Goal: Contribute content: Contribute content

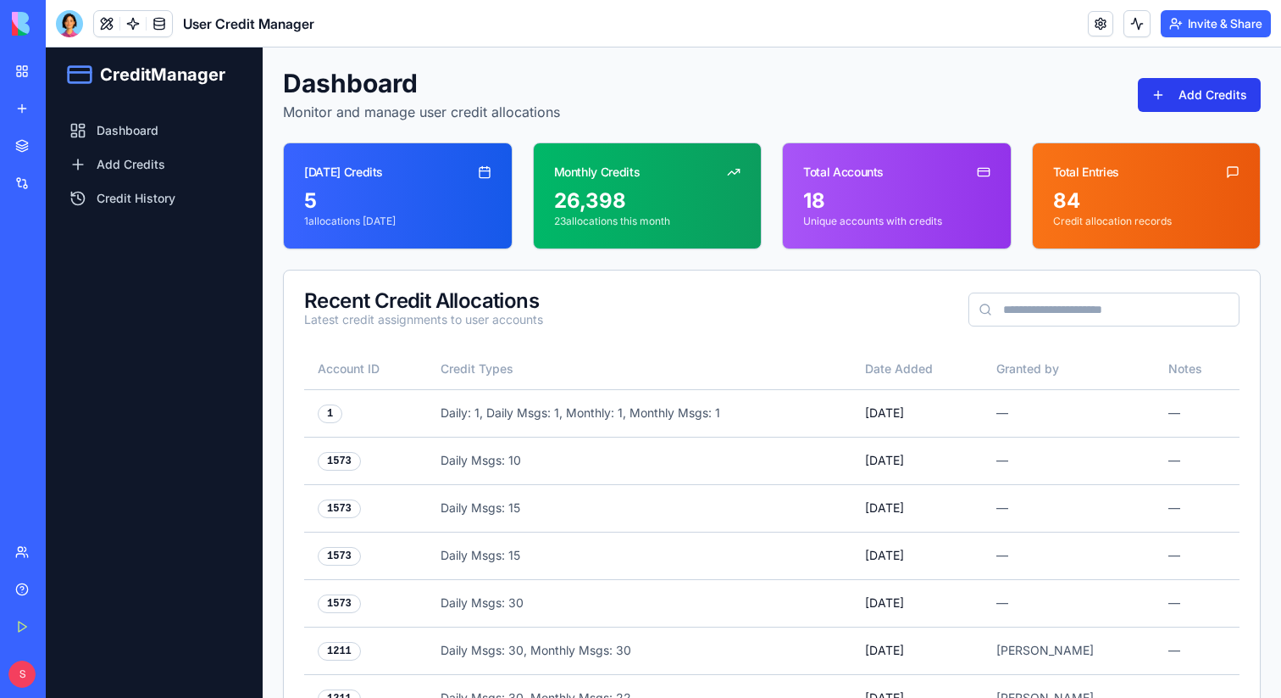
click at [1187, 96] on button "Add Credits" at bounding box center [1199, 95] width 123 height 34
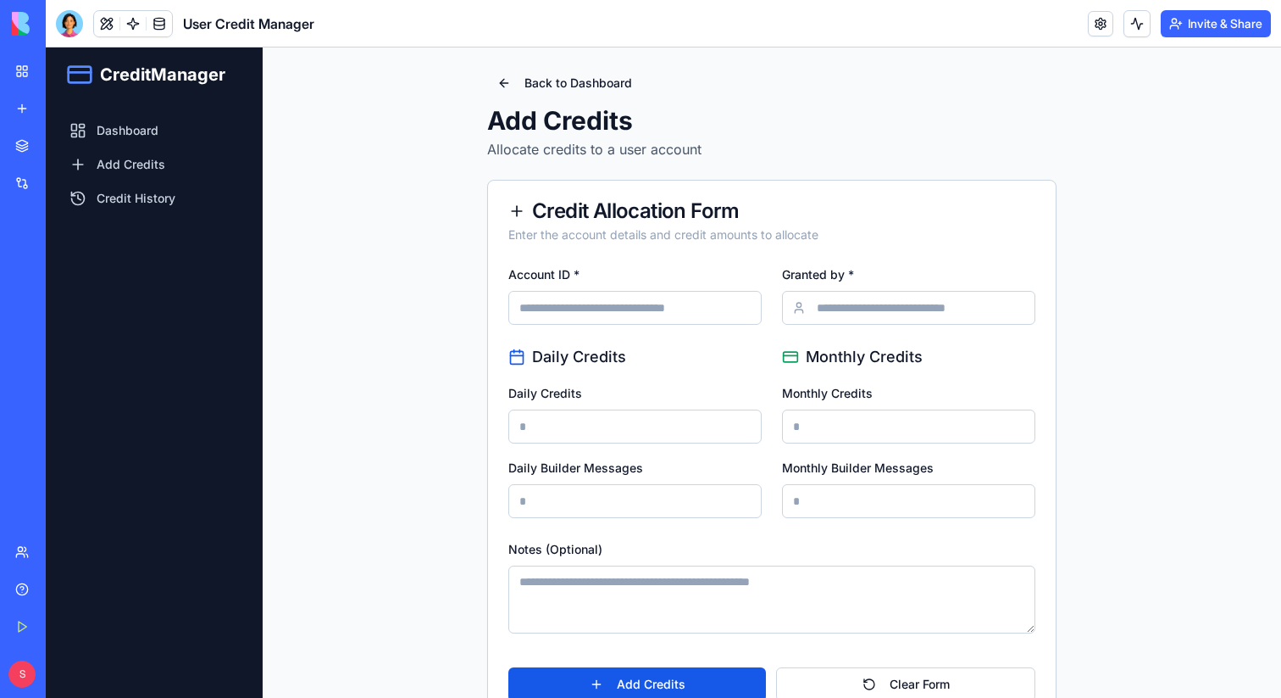
click at [609, 296] on input "Account ID *" at bounding box center [635, 308] width 253 height 34
type input "****"
click at [835, 310] on input "Granted by *" at bounding box center [908, 308] width 253 height 34
type input "******"
click at [697, 424] on input "Daily Credits" at bounding box center [635, 426] width 253 height 34
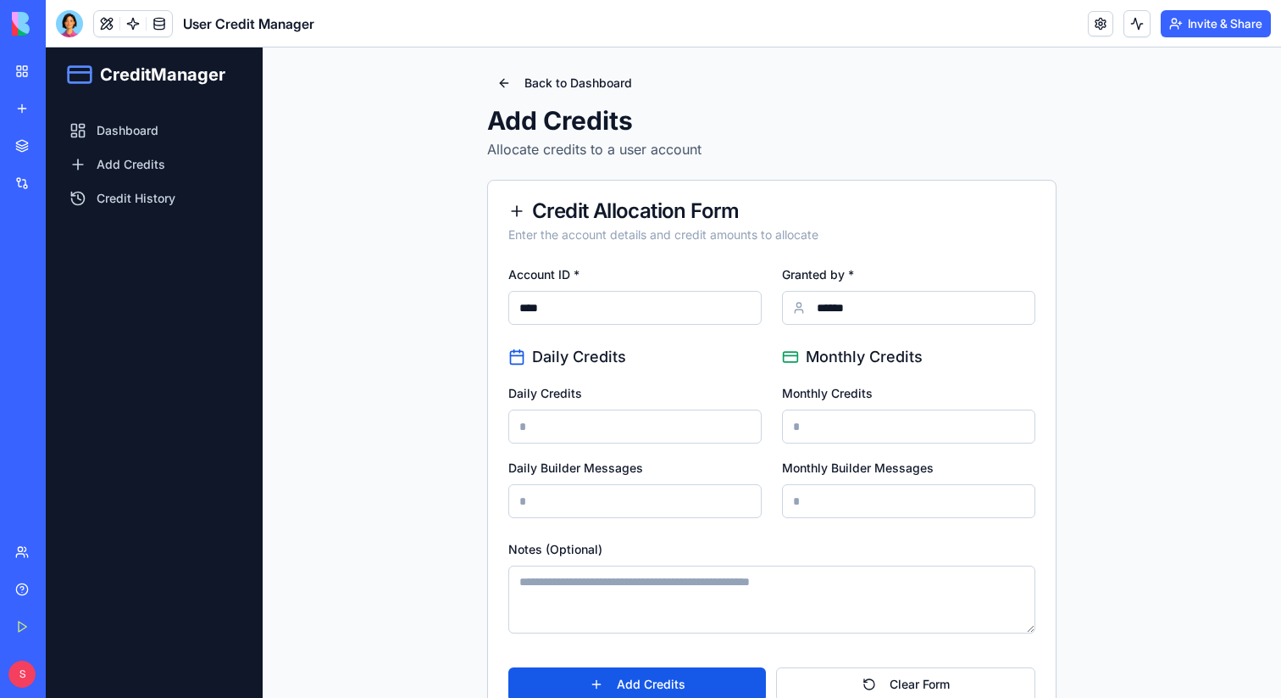
type input "*"
click at [829, 432] on input "Monthly Credits" at bounding box center [908, 426] width 253 height 34
type input "*"
click at [696, 492] on input "Daily Builder Messages" at bounding box center [635, 501] width 253 height 34
type input "*"
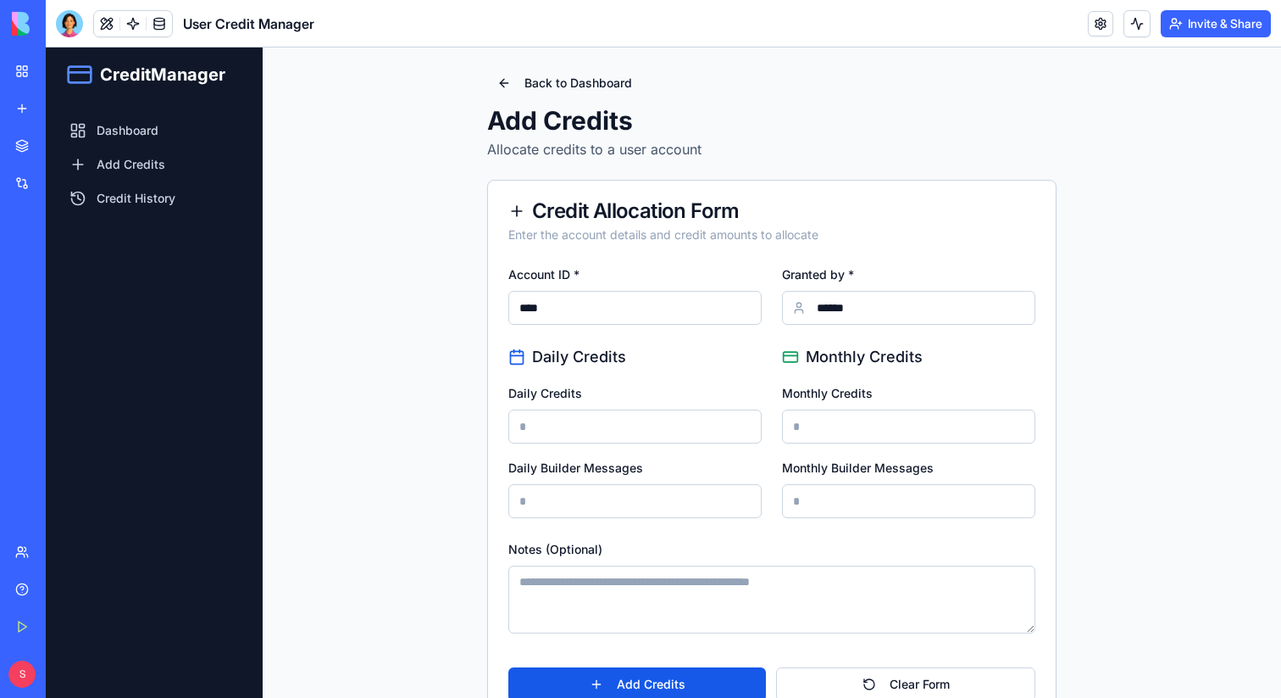
click at [842, 497] on input "Monthly Builder Messages" at bounding box center [908, 501] width 253 height 34
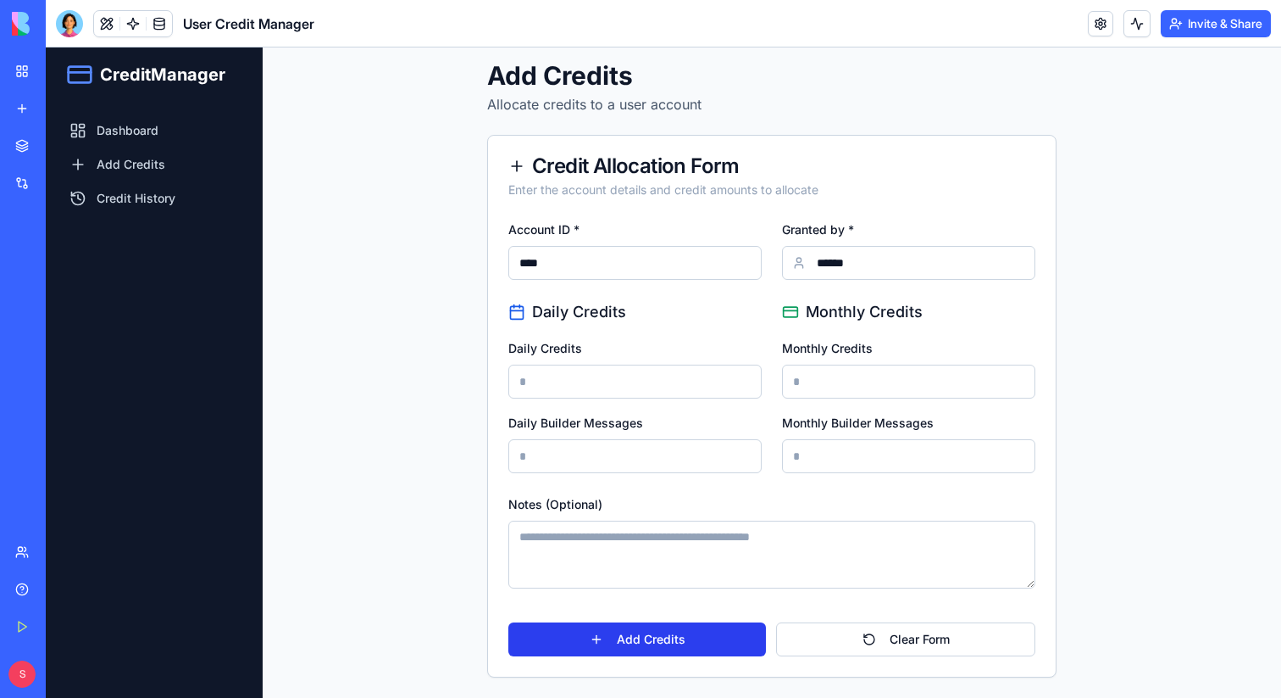
type input "*"
click at [670, 636] on button "Add Credits" at bounding box center [638, 639] width 258 height 34
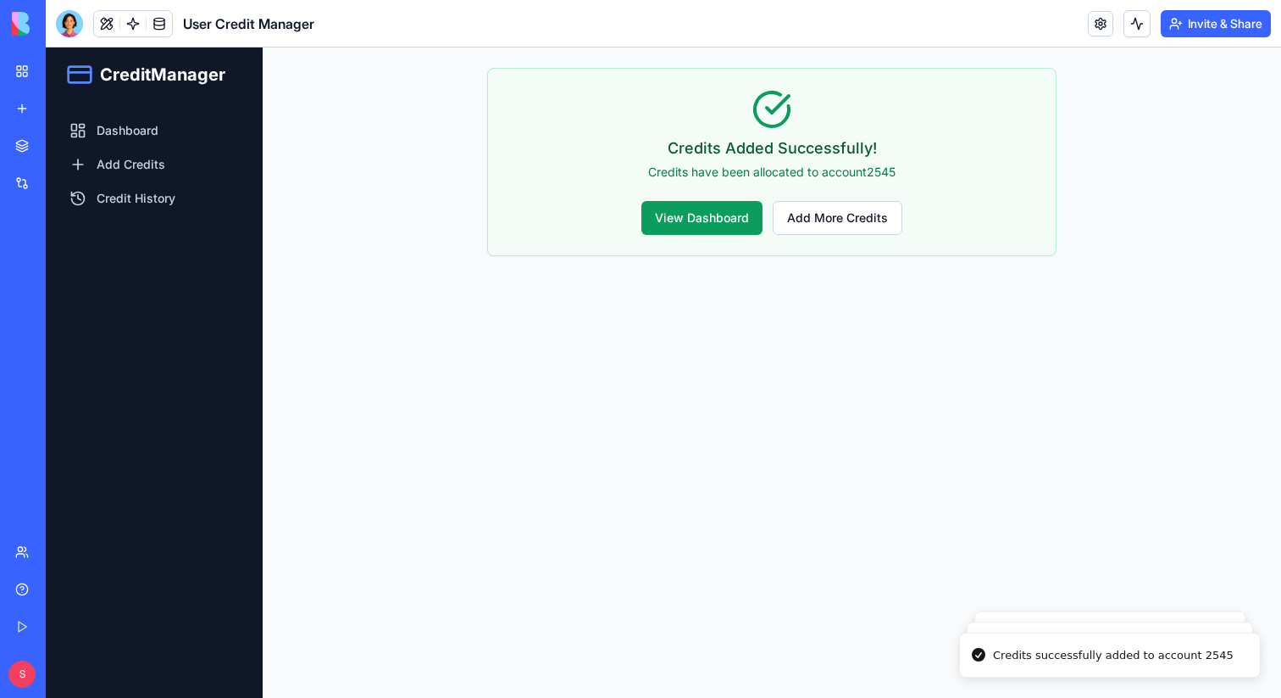
scroll to position [0, 0]
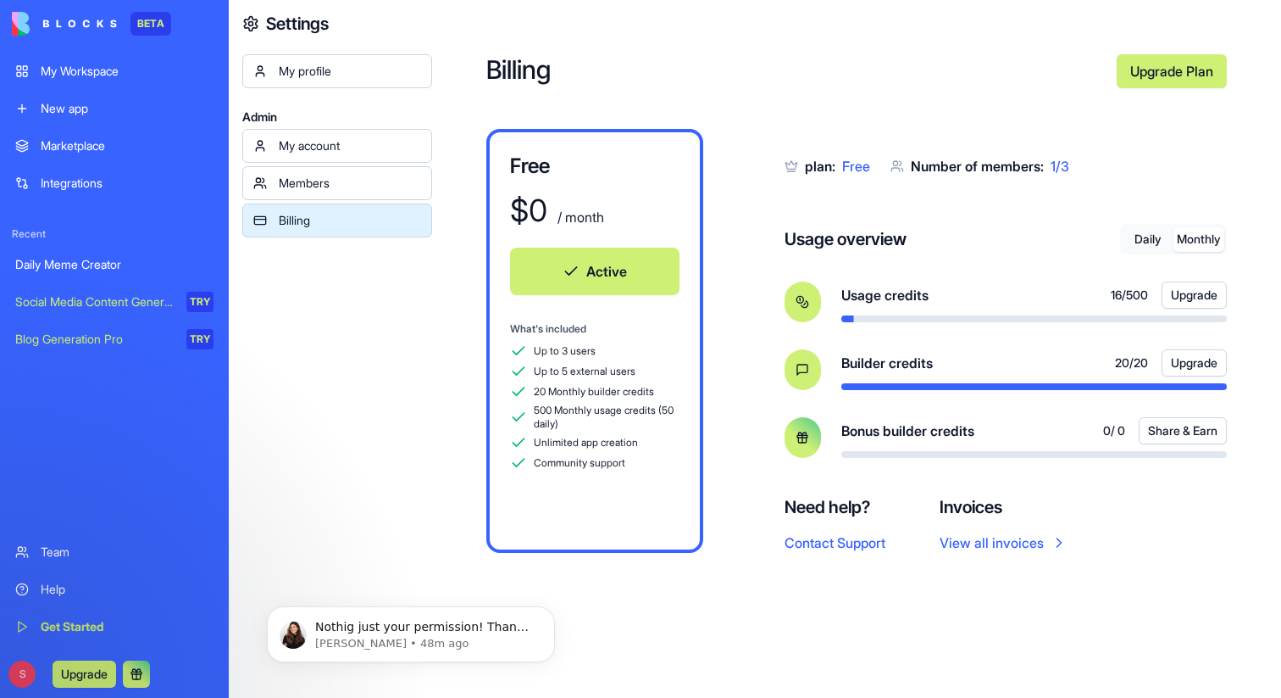
click at [71, 73] on div "My Workspace" at bounding box center [127, 71] width 173 height 17
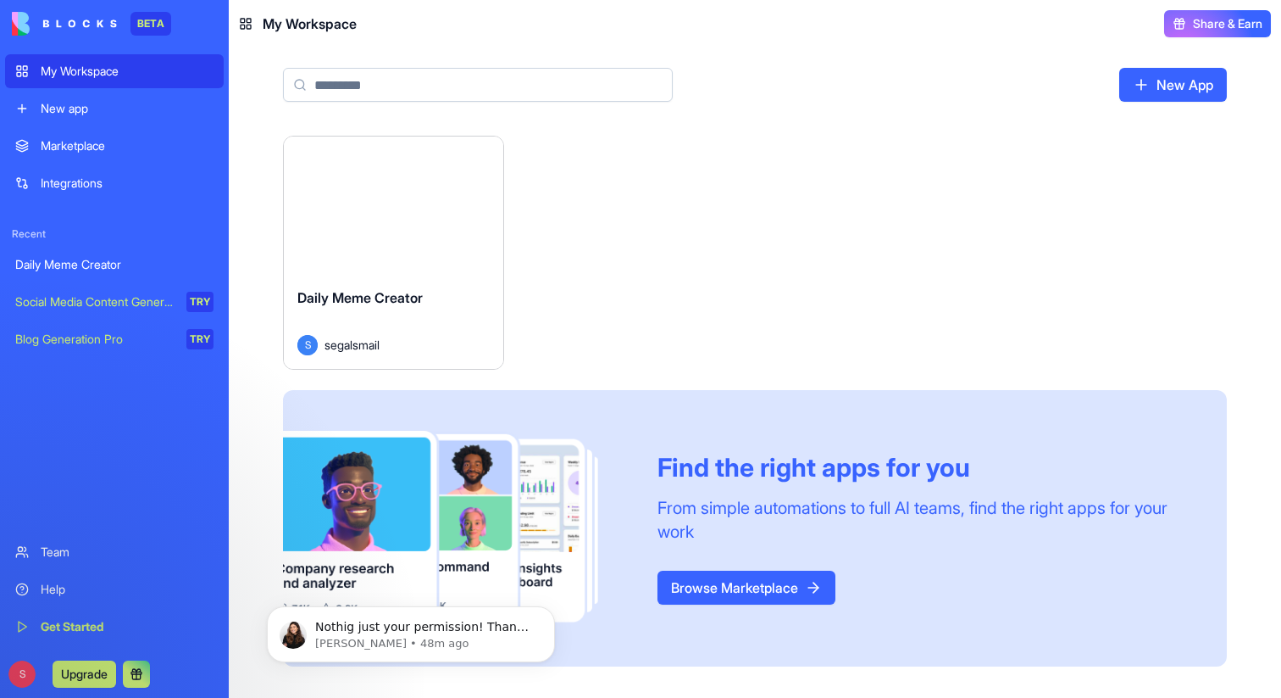
click at [353, 251] on div "Launch" at bounding box center [394, 204] width 220 height 137
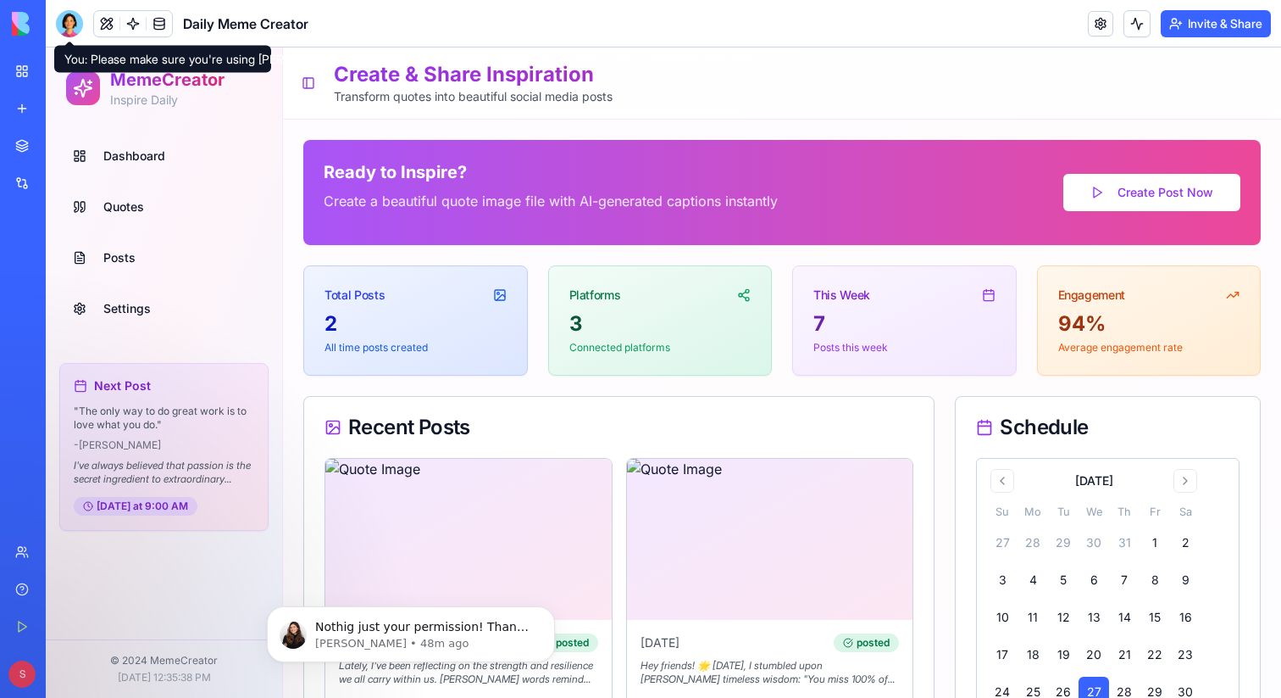
click at [68, 24] on div at bounding box center [69, 23] width 27 height 27
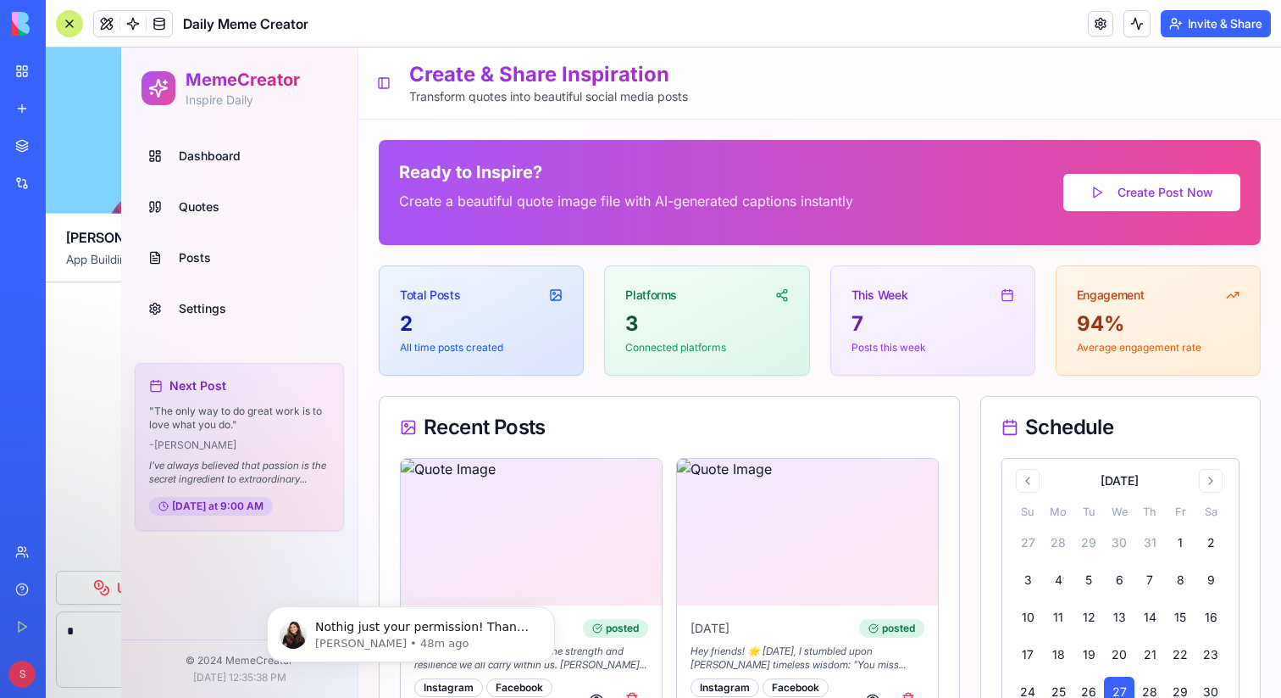
scroll to position [20307, 0]
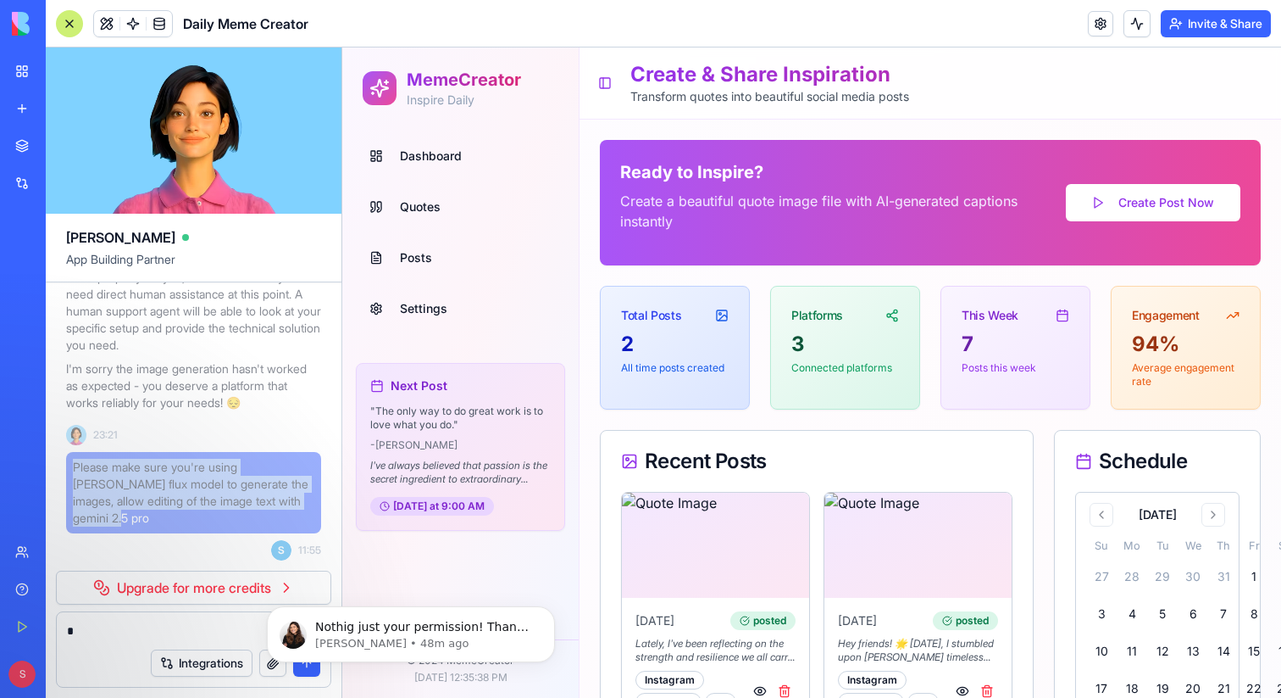
drag, startPoint x: 180, startPoint y: 519, endPoint x: 62, endPoint y: 460, distance: 131.5
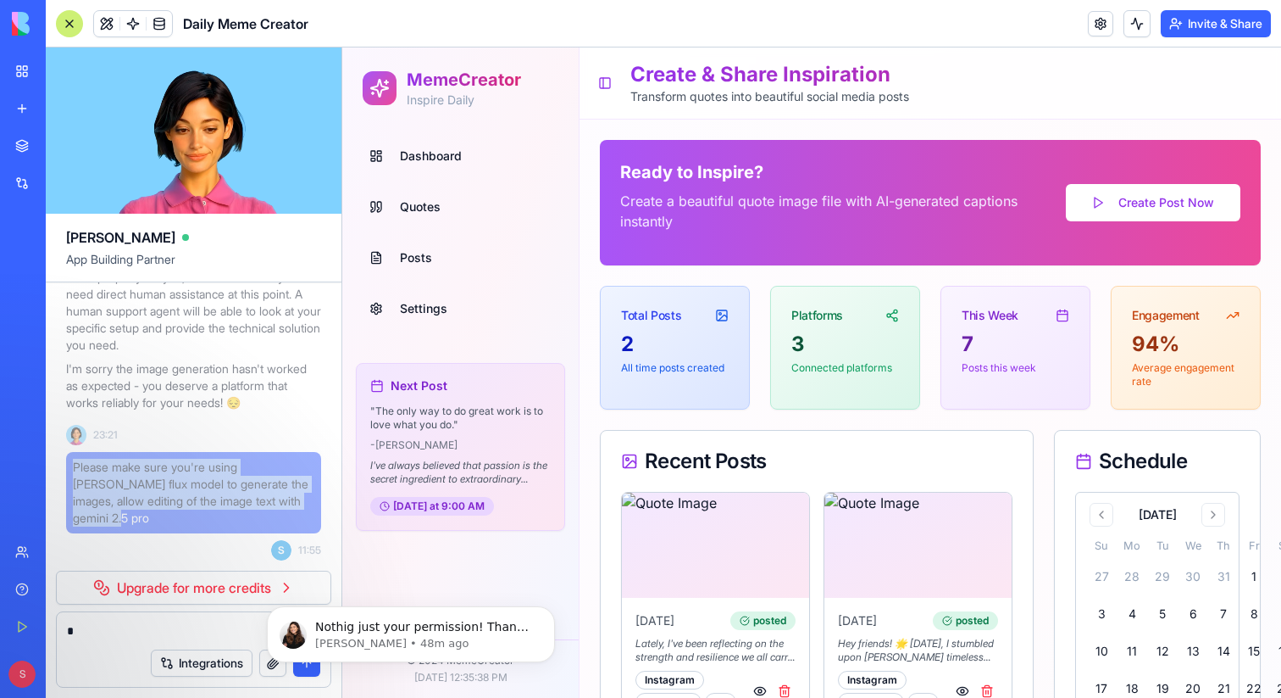
copy span "Please make sure you're using [PERSON_NAME] flux model to generate the images, …"
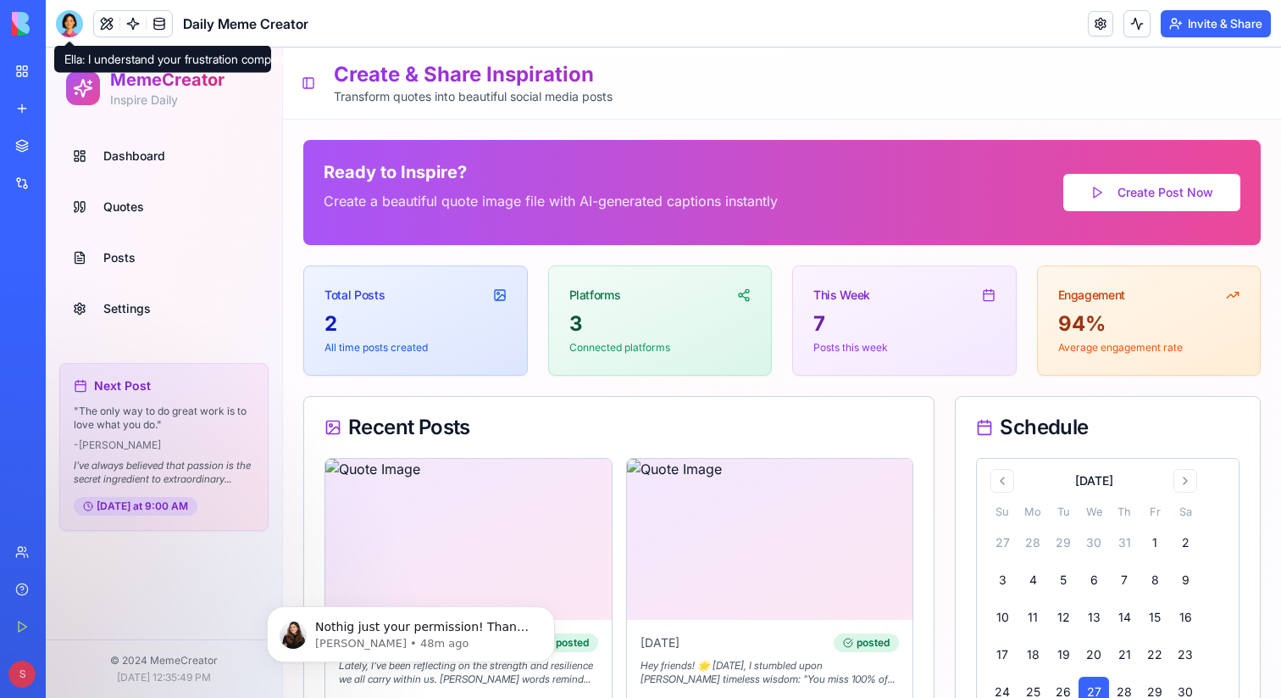
click at [61, 19] on div at bounding box center [69, 23] width 27 height 27
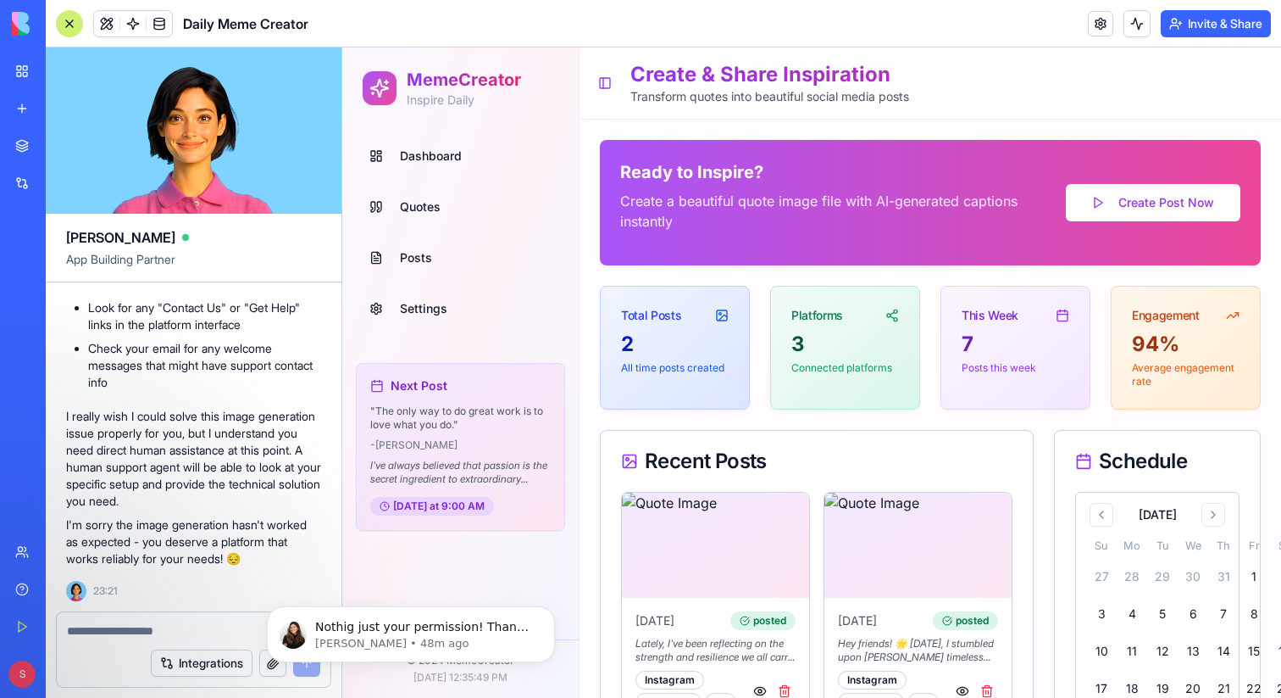
click at [114, 630] on textarea at bounding box center [193, 630] width 253 height 17
paste textarea "**********"
type textarea "**********"
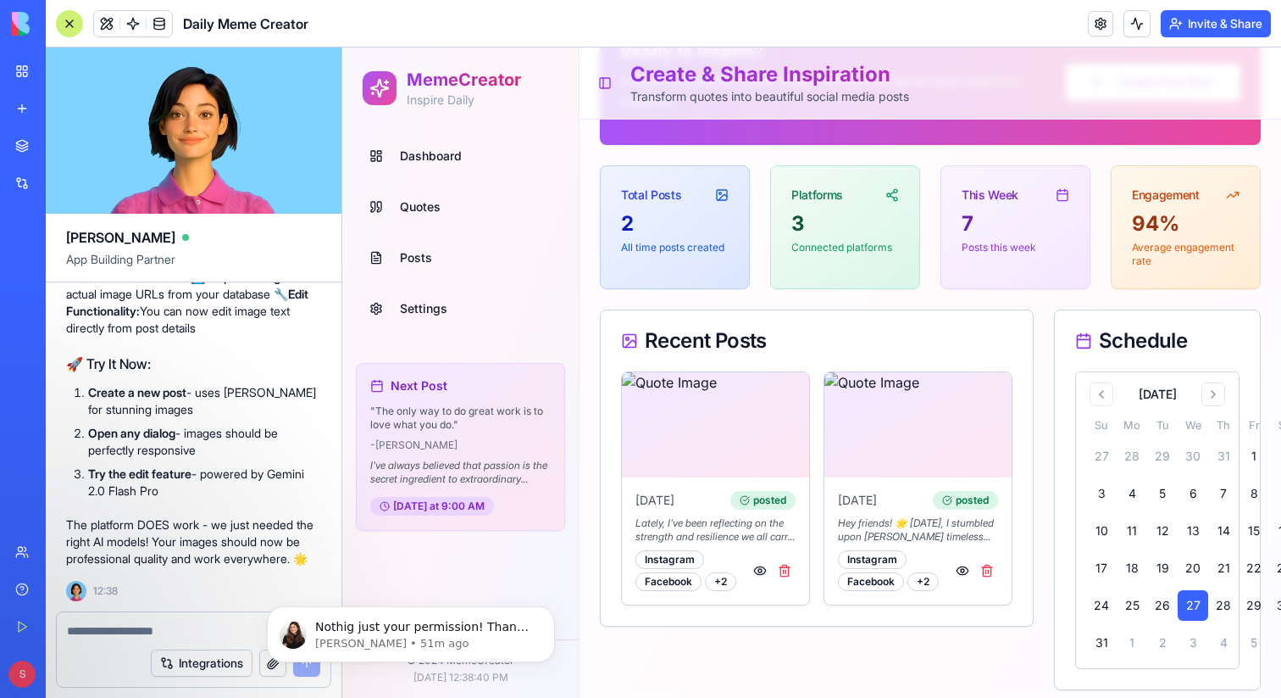
scroll to position [0, 0]
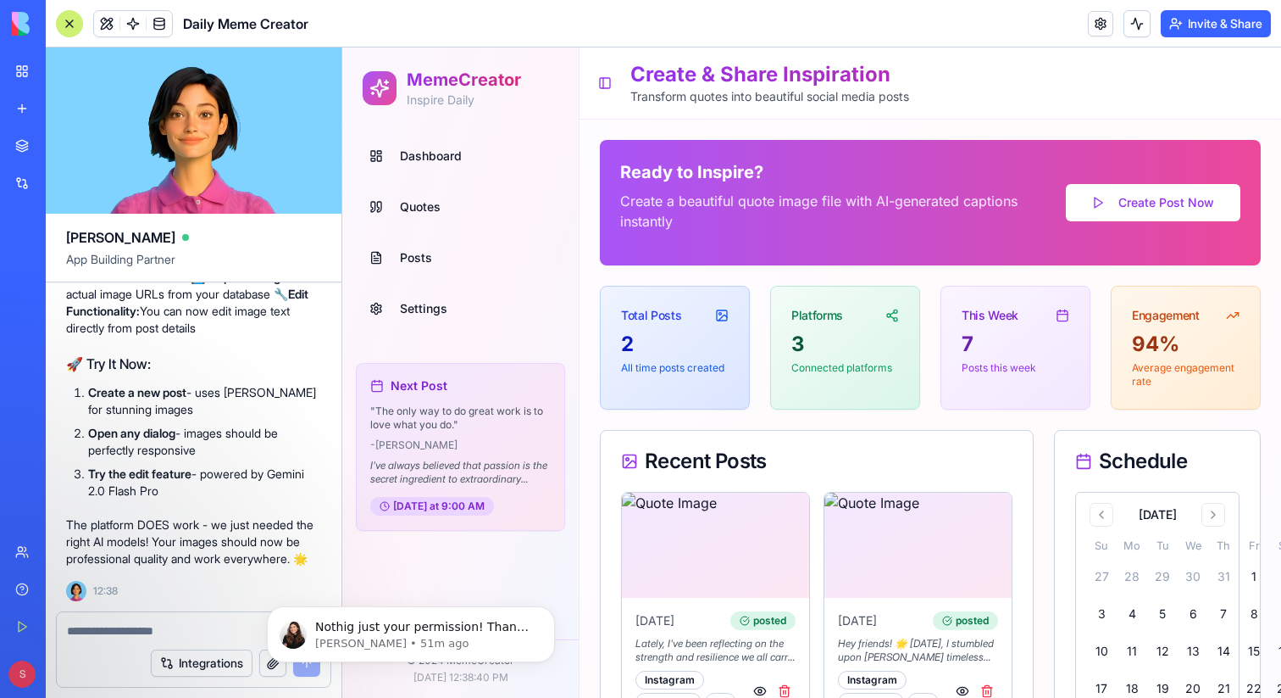
click at [425, 264] on span "Posts" at bounding box center [416, 257] width 32 height 17
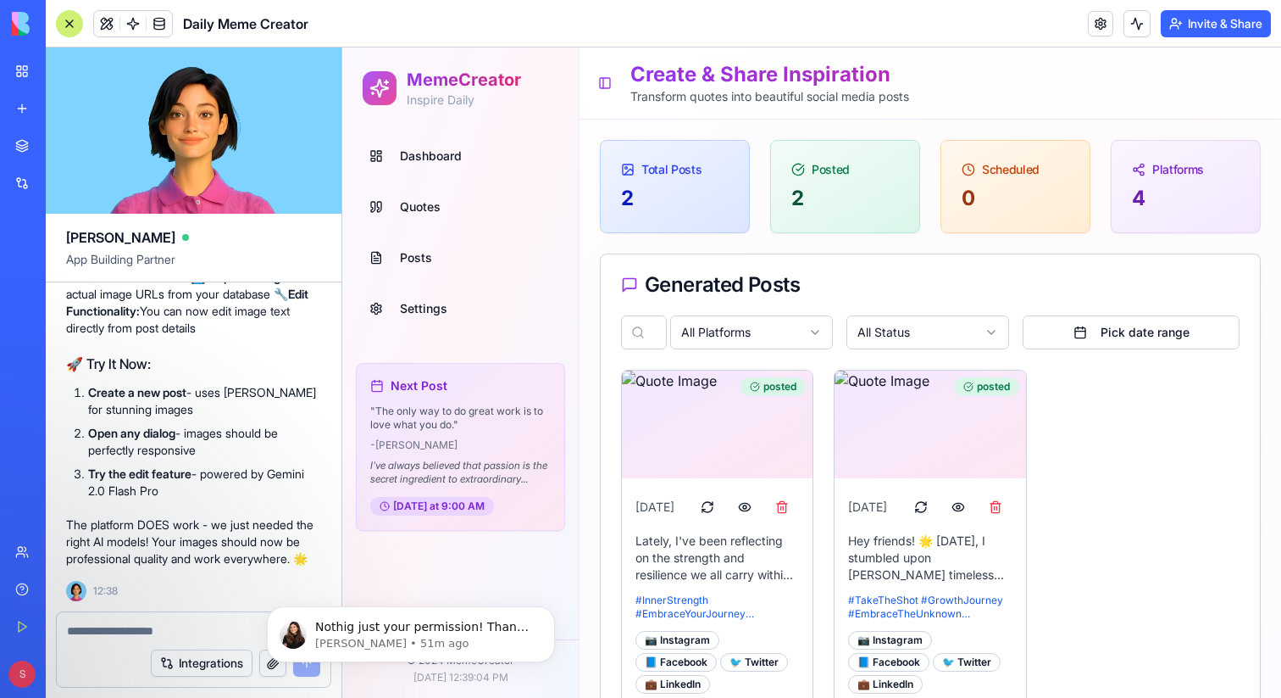
click at [425, 157] on span "Dashboard" at bounding box center [431, 155] width 62 height 17
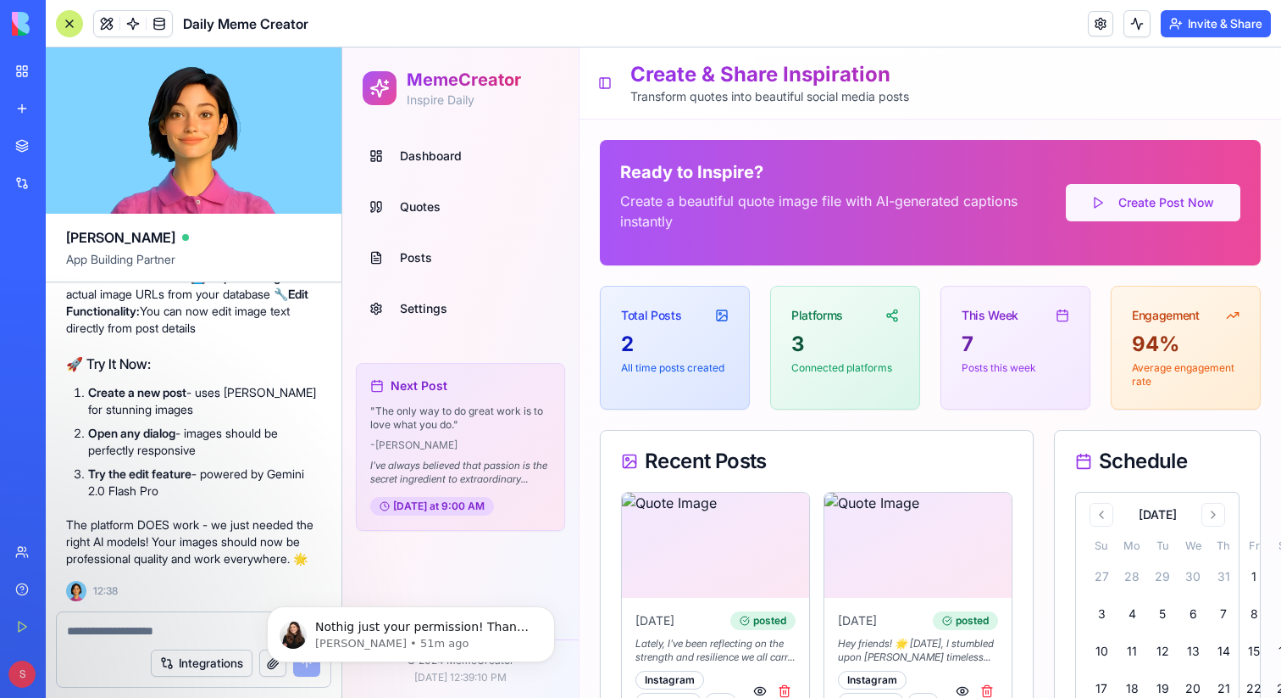
click at [1172, 203] on button "Create Post Now" at bounding box center [1153, 202] width 175 height 37
click at [63, 25] on div at bounding box center [69, 23] width 27 height 27
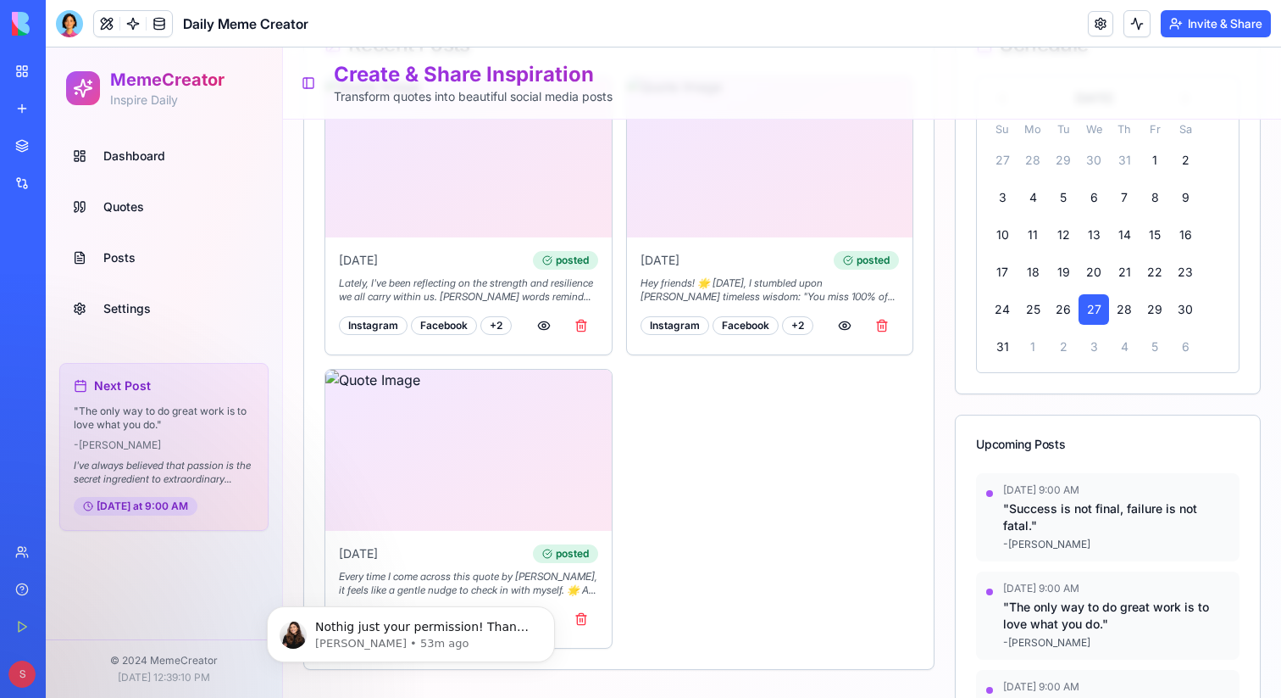
scroll to position [484, 0]
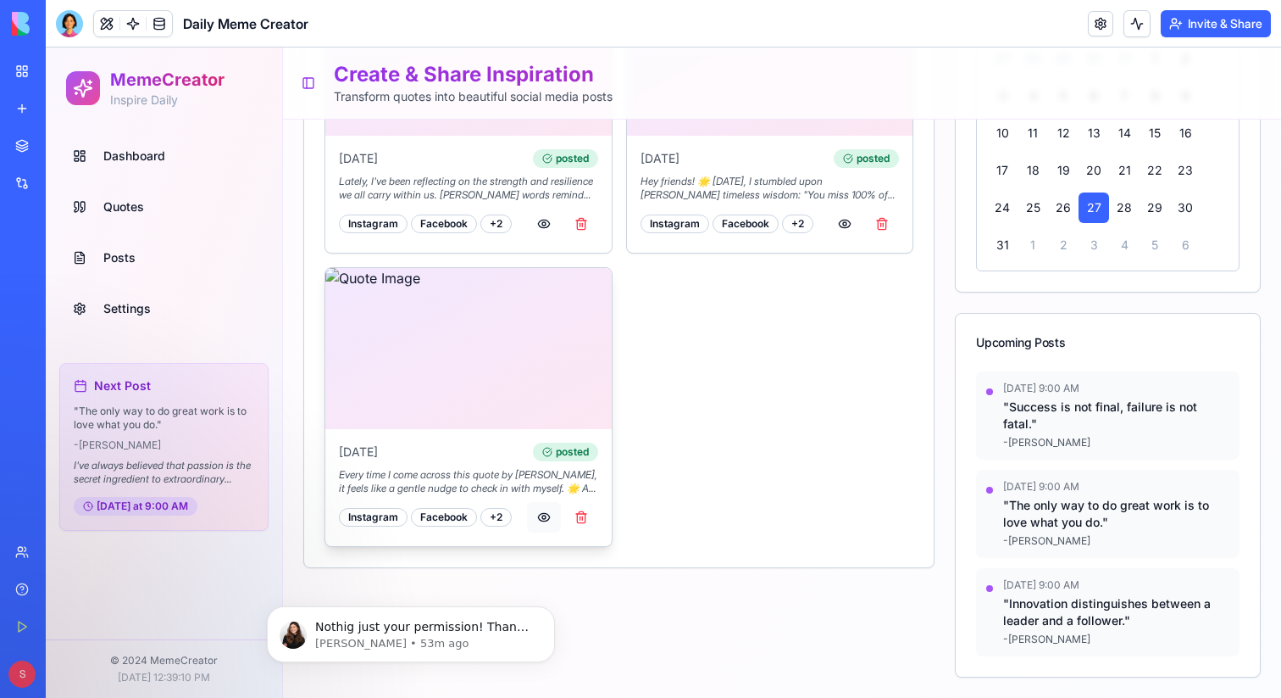
click at [544, 518] on button "button" at bounding box center [544, 517] width 34 height 31
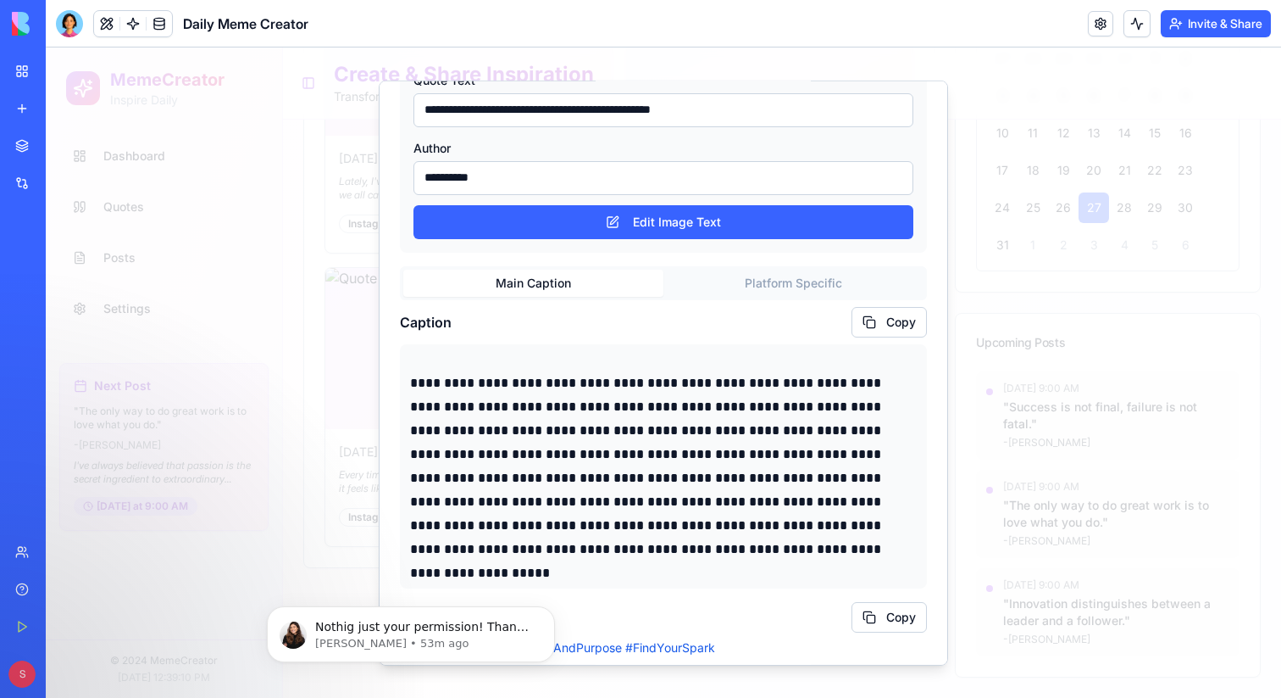
scroll to position [160, 0]
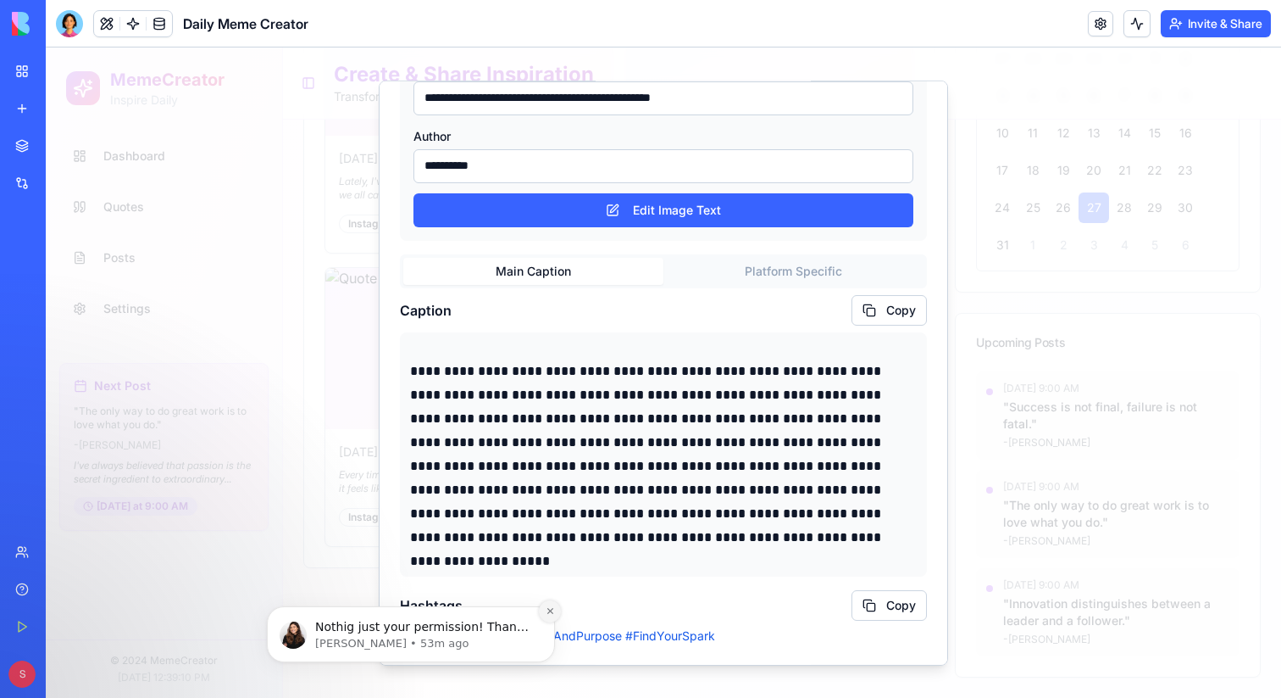
click at [549, 618] on button "Dismiss notification" at bounding box center [550, 611] width 22 height 22
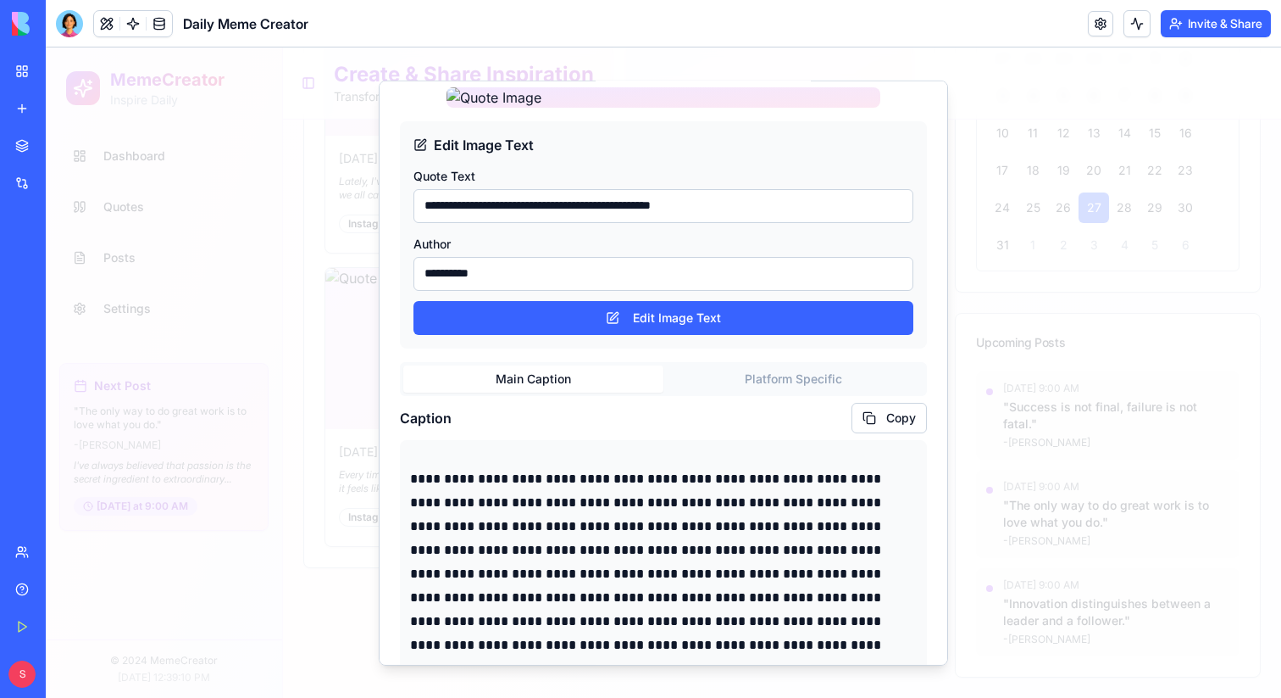
scroll to position [0, 0]
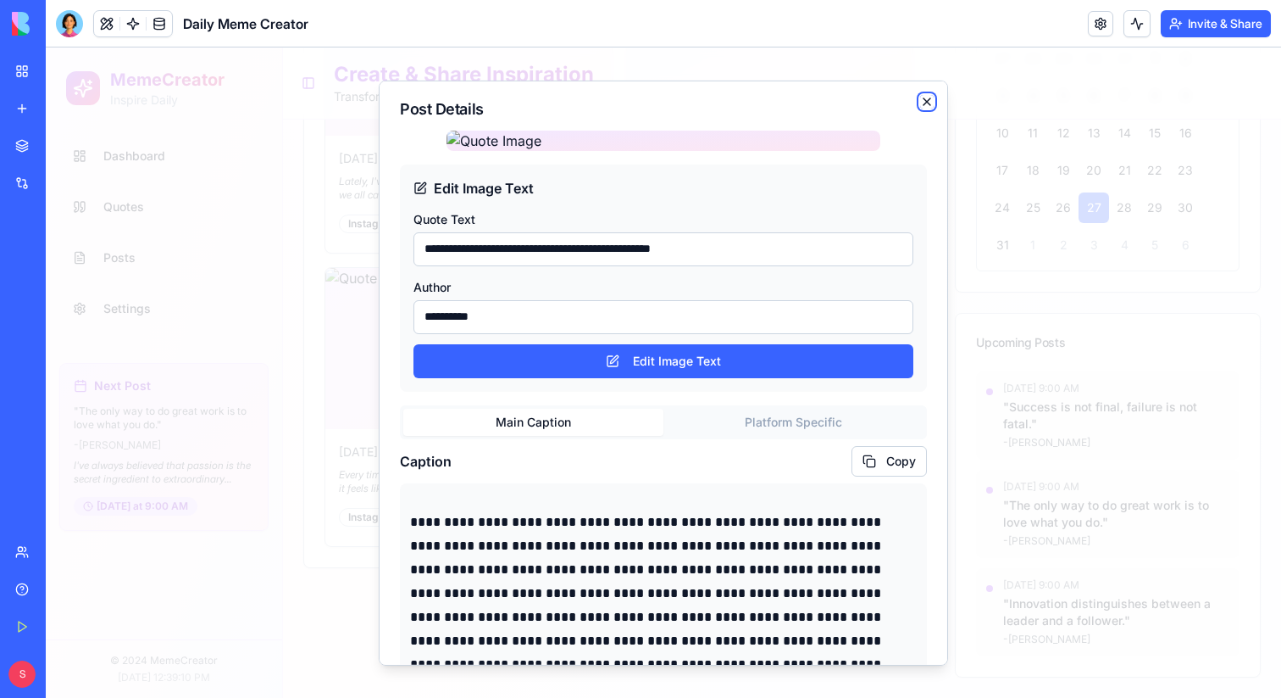
click at [923, 98] on icon "button" at bounding box center [927, 101] width 14 height 14
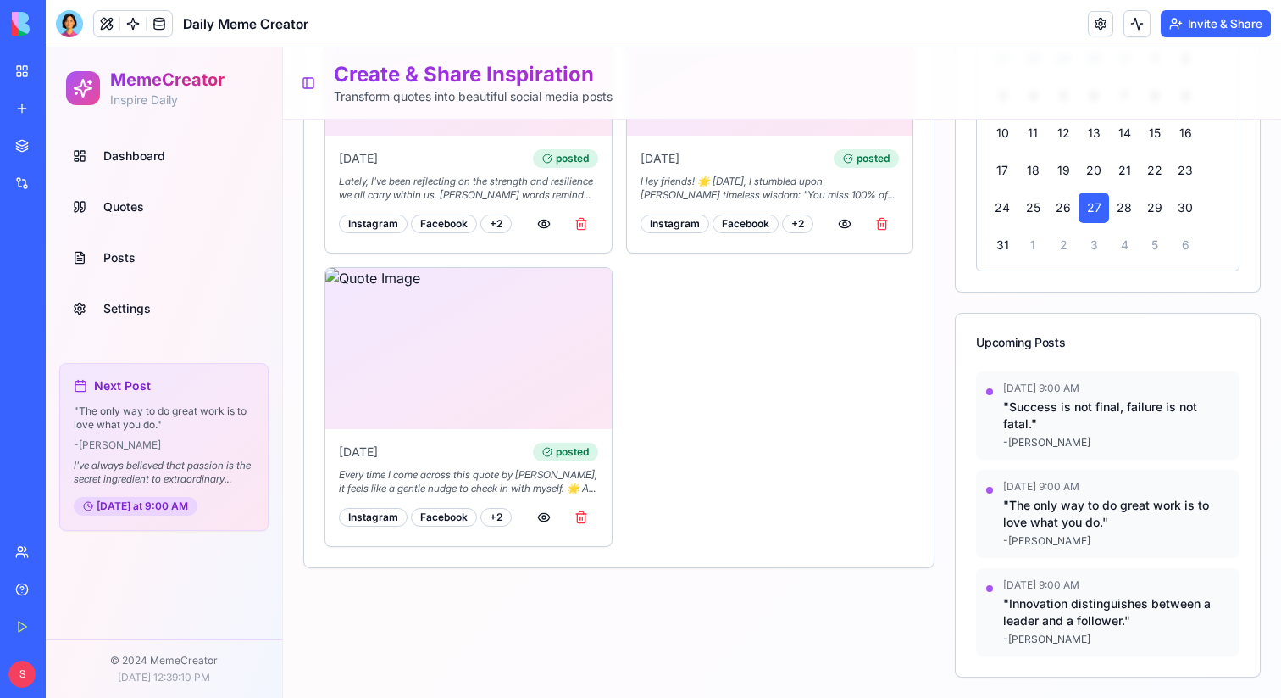
click at [159, 261] on link "Posts" at bounding box center [164, 257] width 196 height 41
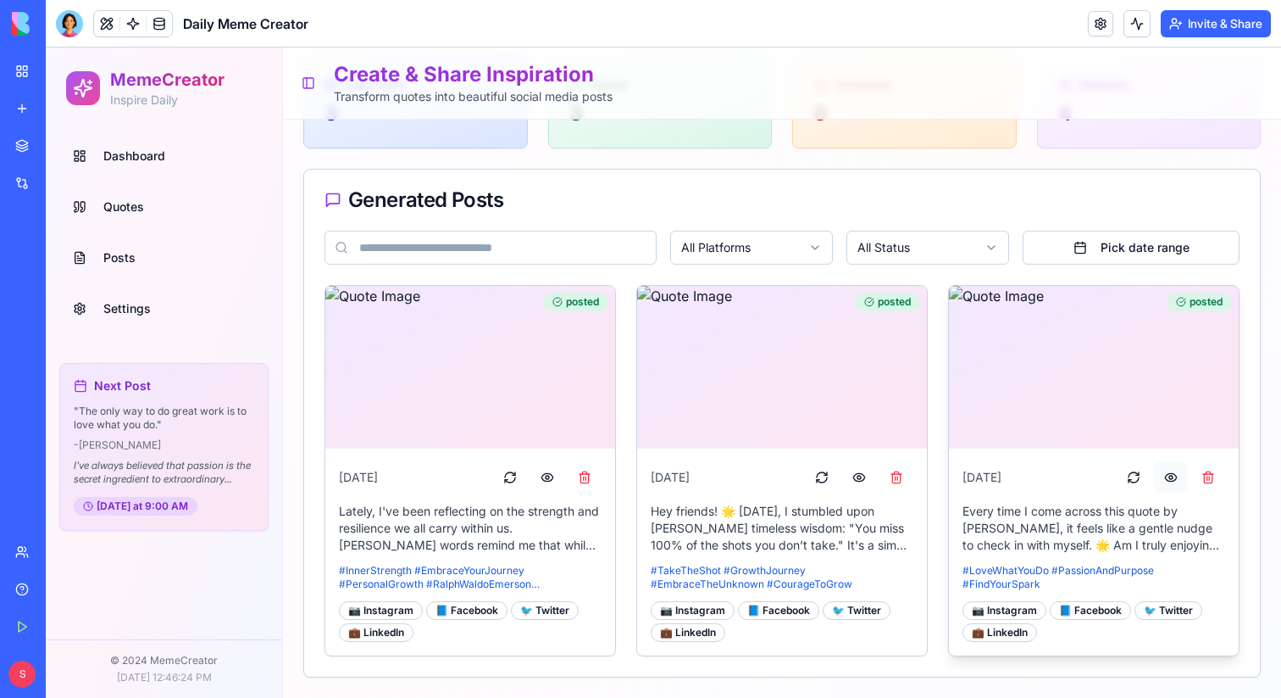
click at [1173, 466] on button "button" at bounding box center [1171, 477] width 34 height 31
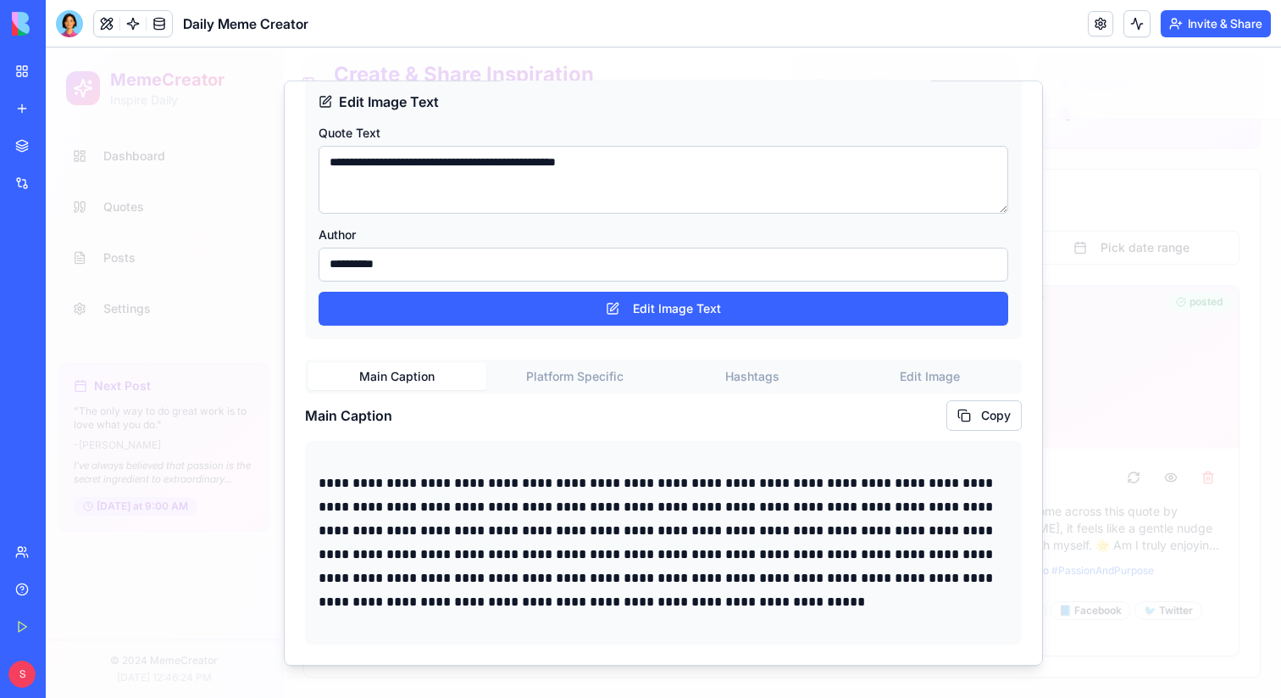
scroll to position [397, 0]
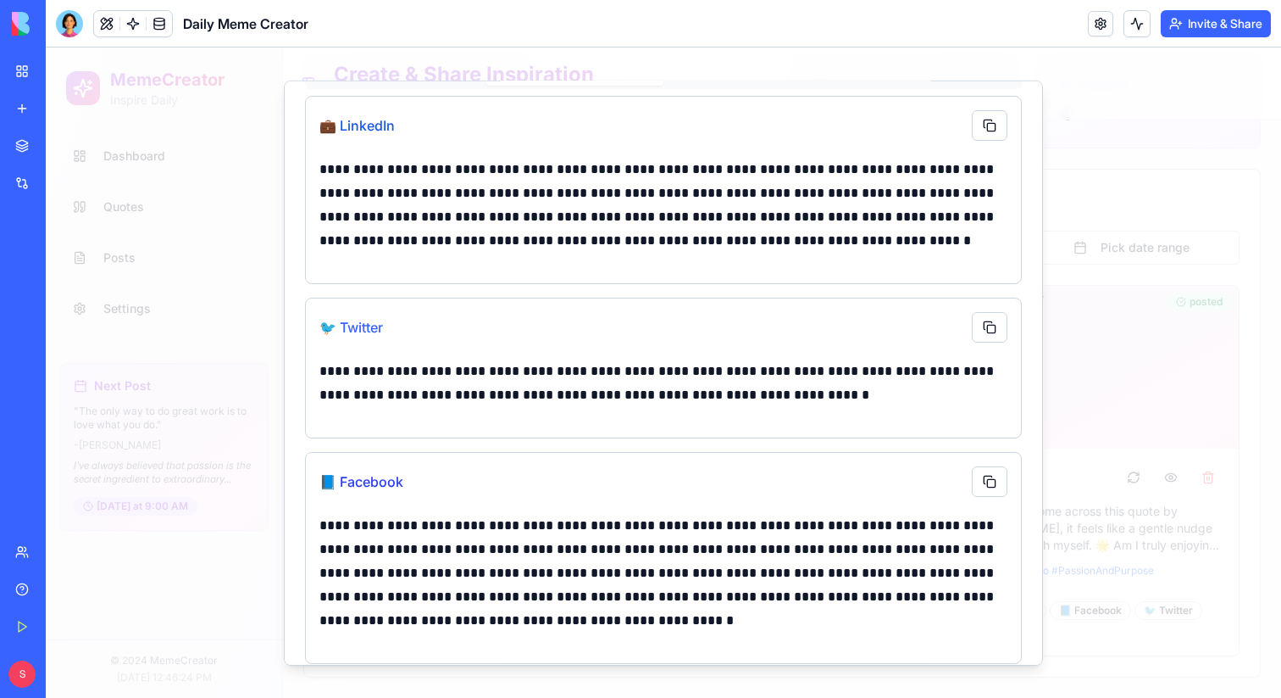
click at [615, 85] on button "Platform Specific" at bounding box center [575, 71] width 178 height 27
click at [763, 383] on div "**********" at bounding box center [663, 286] width 717 height 1109
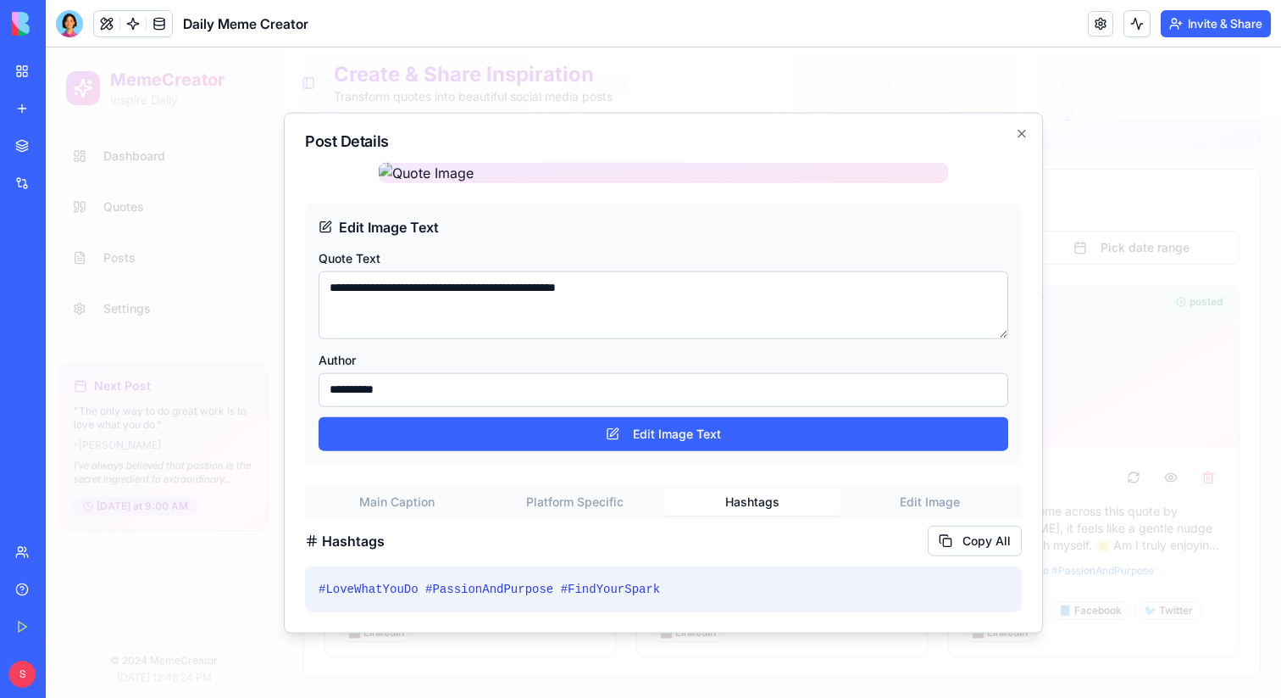
click at [920, 537] on div "**********" at bounding box center [663, 387] width 717 height 450
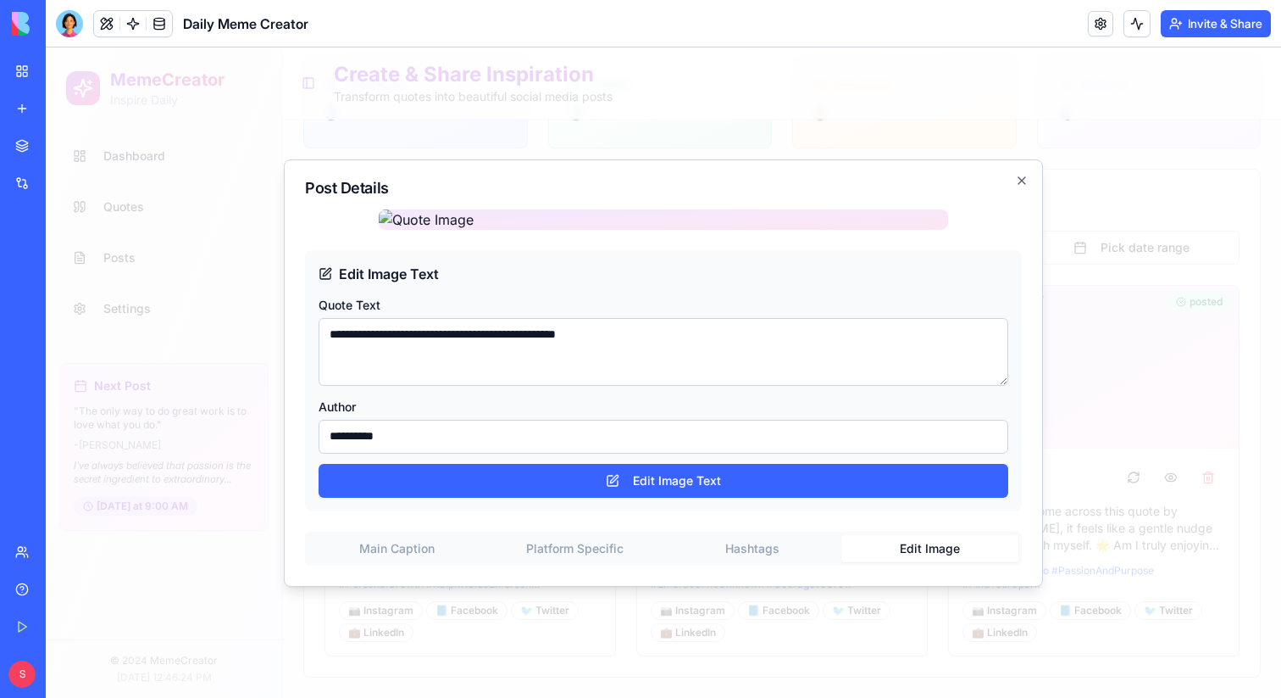
scroll to position [0, 0]
click at [1025, 159] on div "**********" at bounding box center [663, 372] width 759 height 427
click at [1021, 174] on icon "button" at bounding box center [1022, 181] width 14 height 14
